Goal: Transaction & Acquisition: Subscribe to service/newsletter

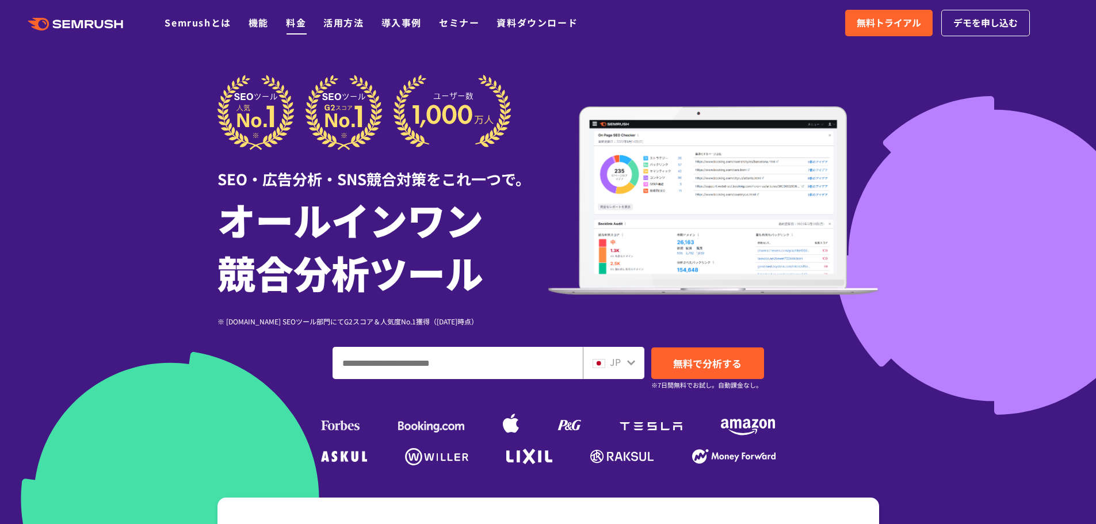
click at [294, 26] on link "料金" at bounding box center [296, 23] width 20 height 14
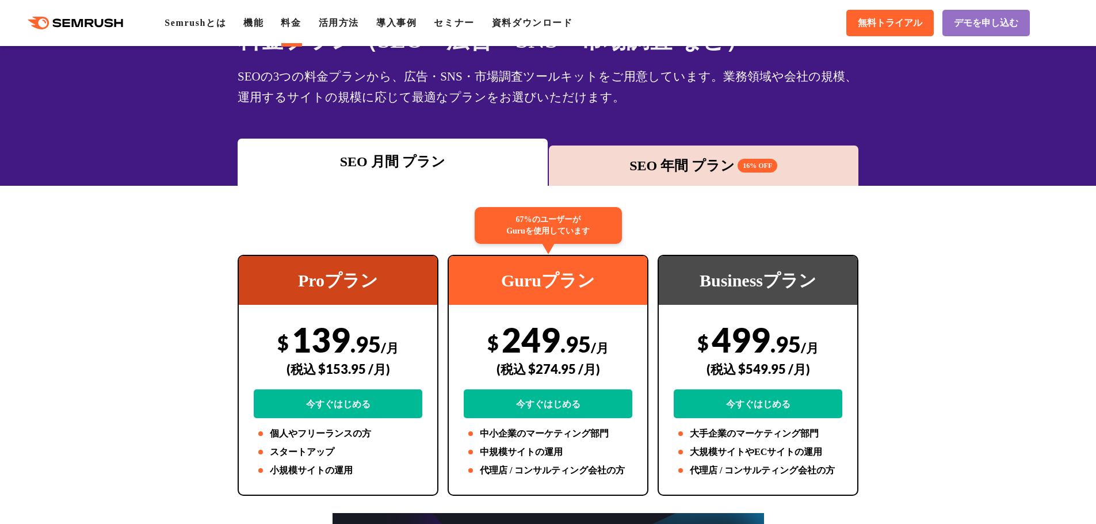
scroll to position [58, 0]
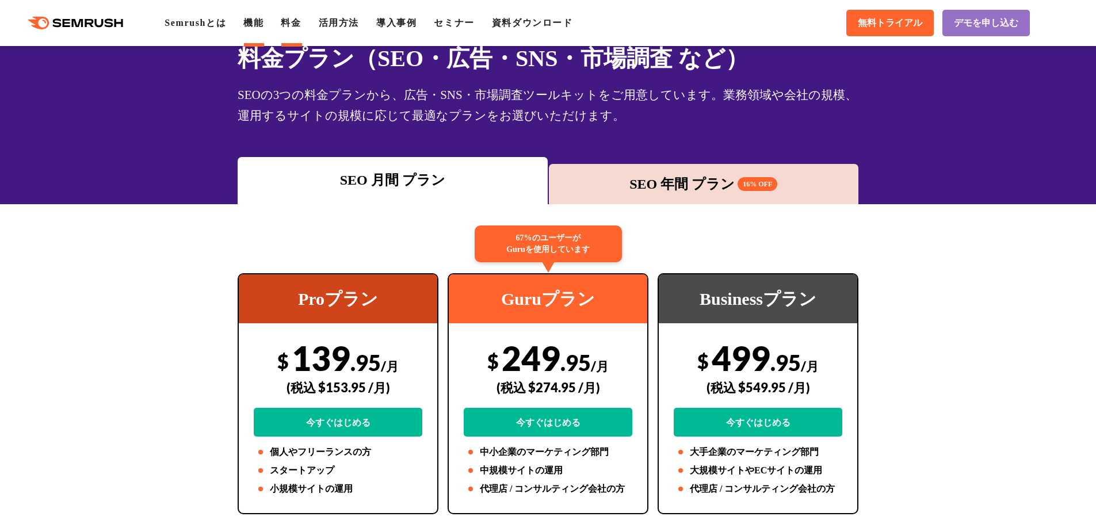
click at [263, 22] on link "機能" at bounding box center [253, 23] width 20 height 10
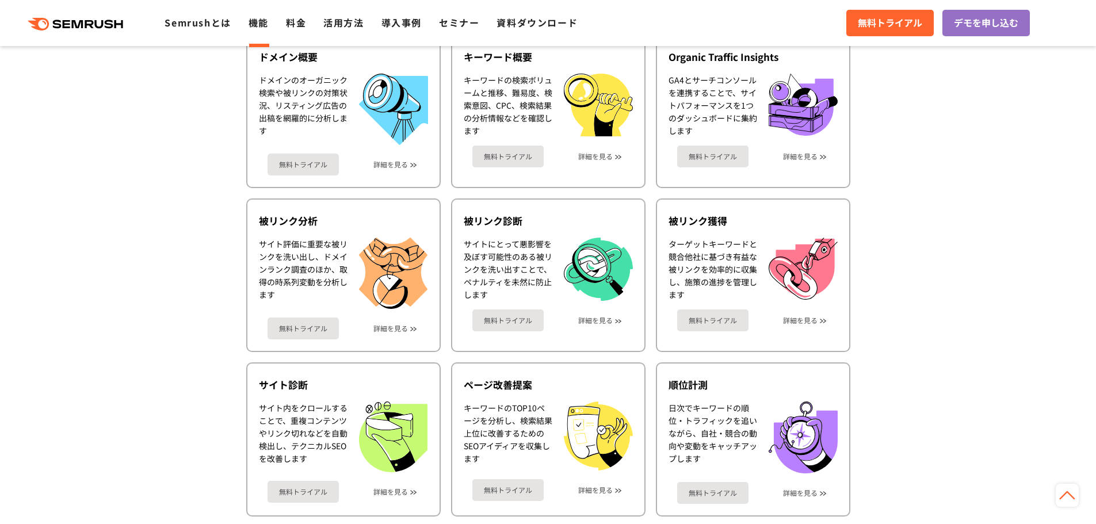
scroll to position [575, 0]
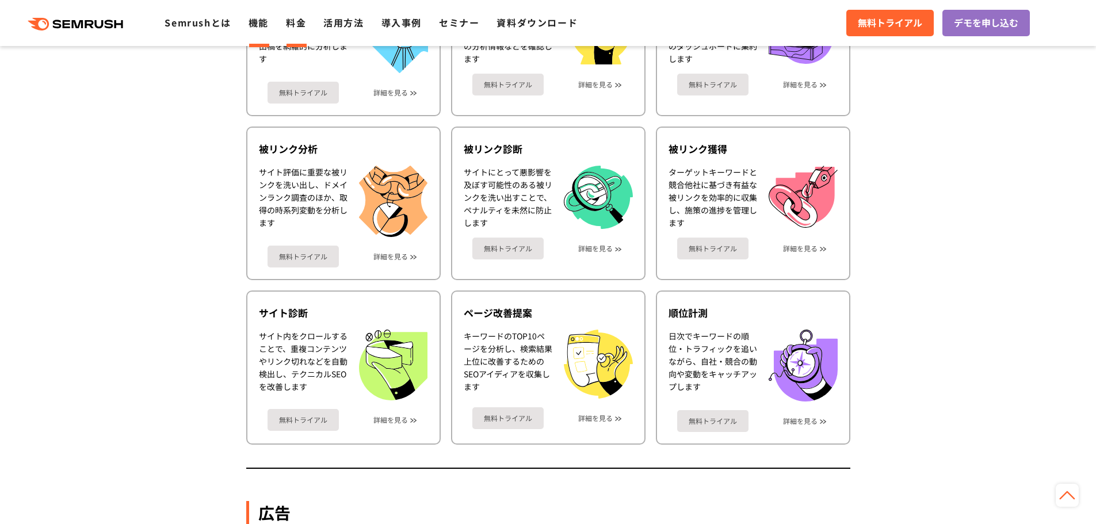
click at [295, 24] on link "料金" at bounding box center [296, 23] width 20 height 14
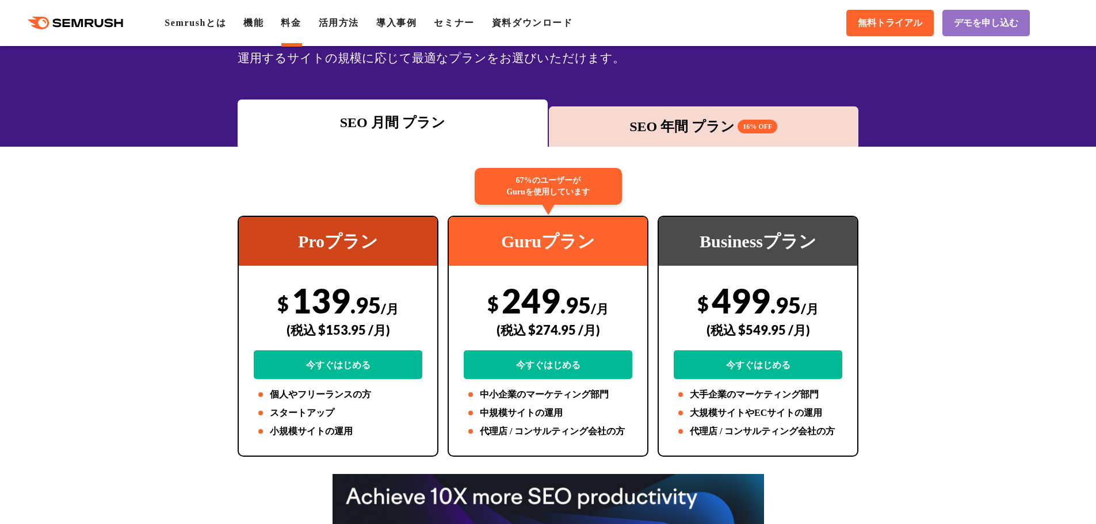
scroll to position [230, 0]
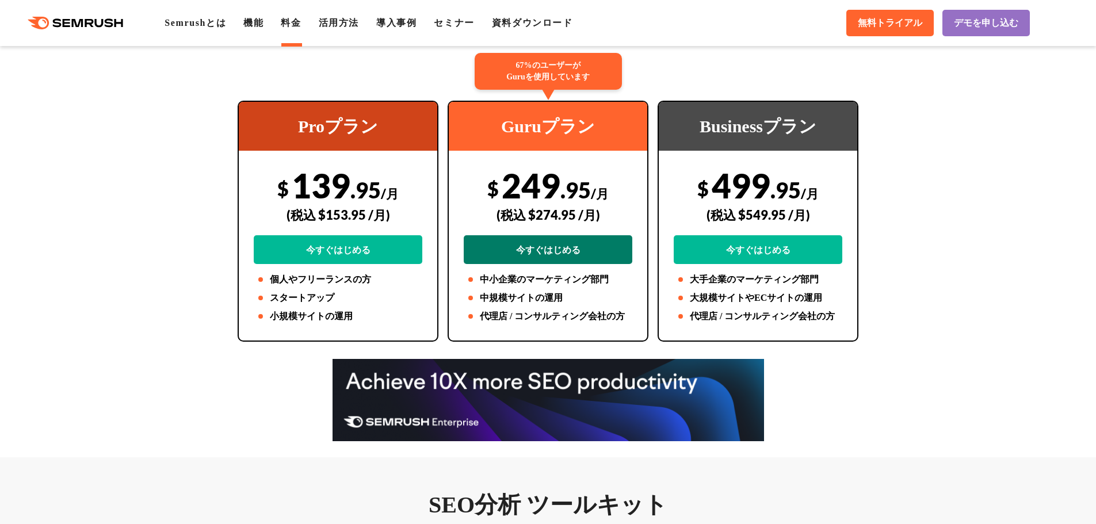
click at [572, 253] on link "今すぐはじめる" at bounding box center [548, 249] width 169 height 29
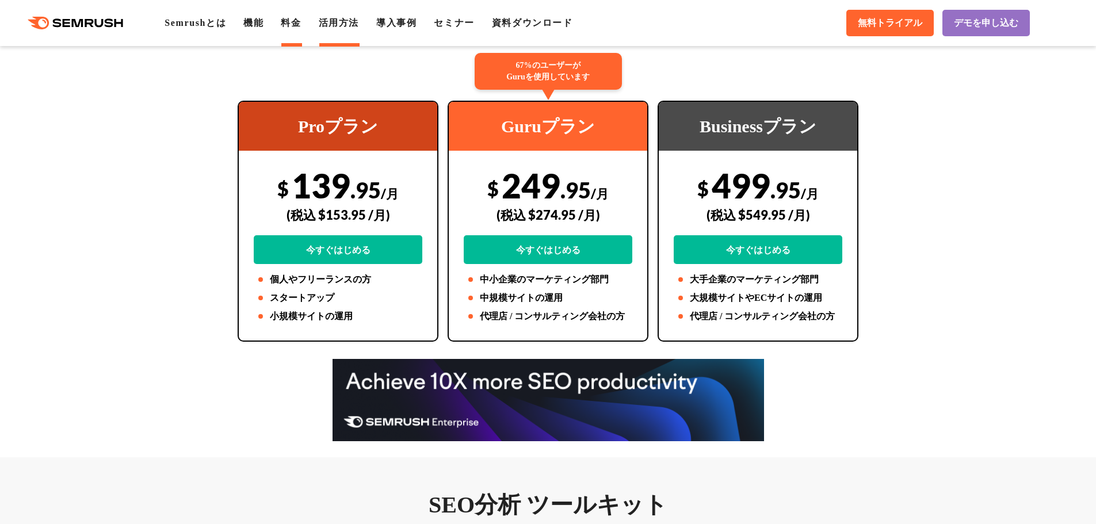
click at [350, 19] on link "活用方法" at bounding box center [339, 23] width 40 height 10
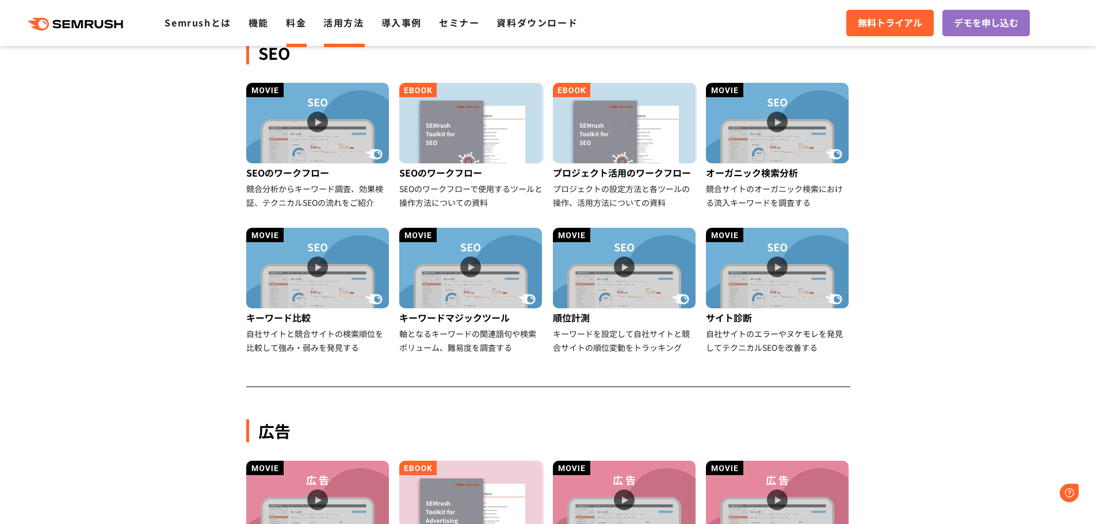
click at [295, 19] on link "料金" at bounding box center [296, 23] width 20 height 14
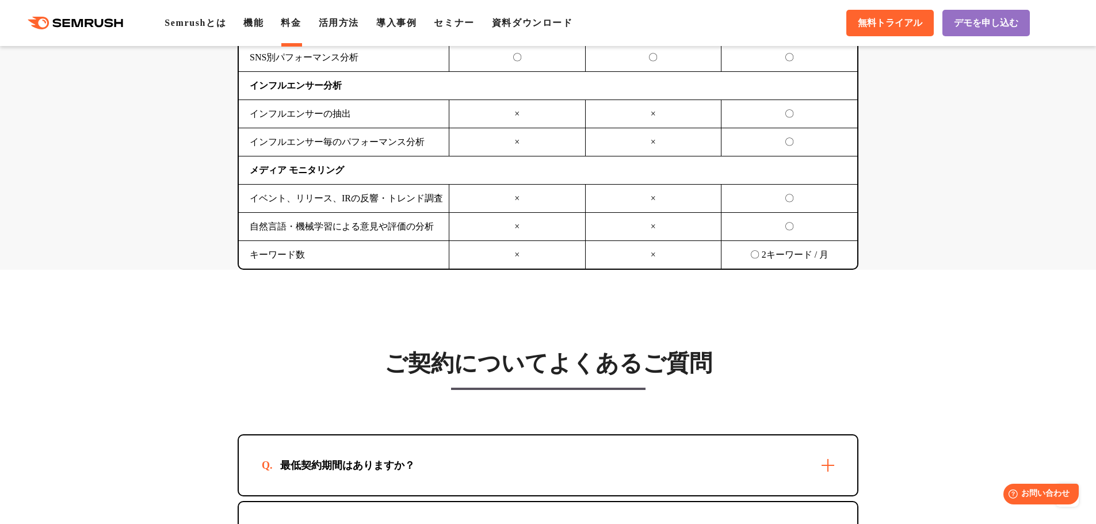
scroll to position [2991, 0]
